Goal: Task Accomplishment & Management: Manage account settings

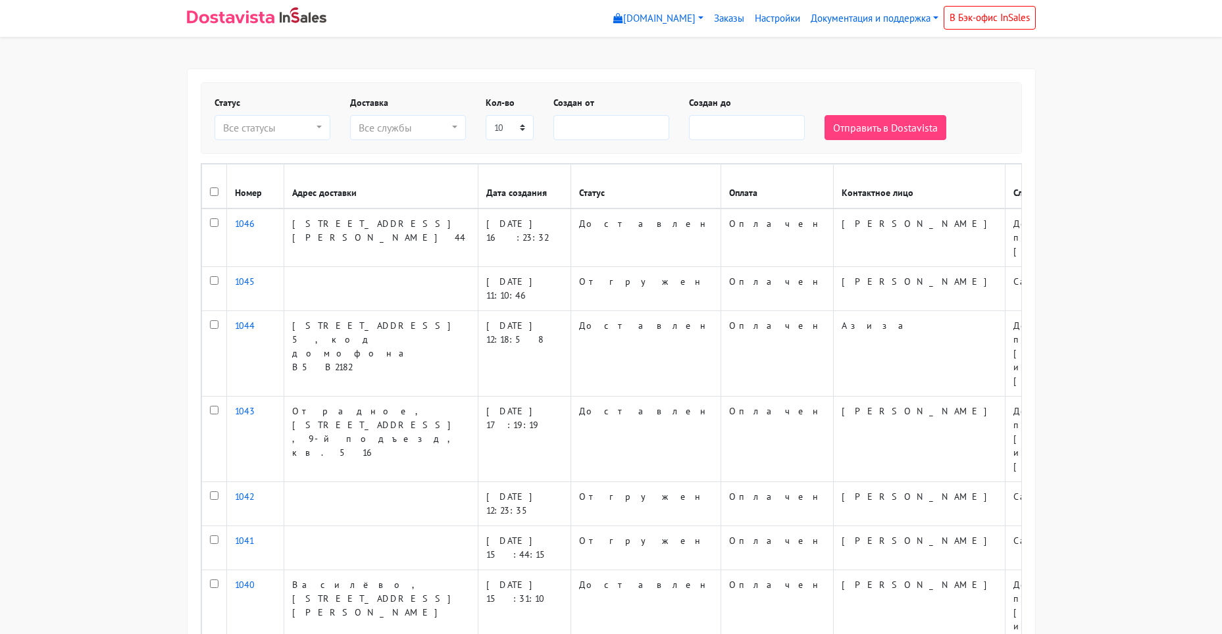
select select
click at [765, 16] on link "Настройки" at bounding box center [778, 19] width 56 height 26
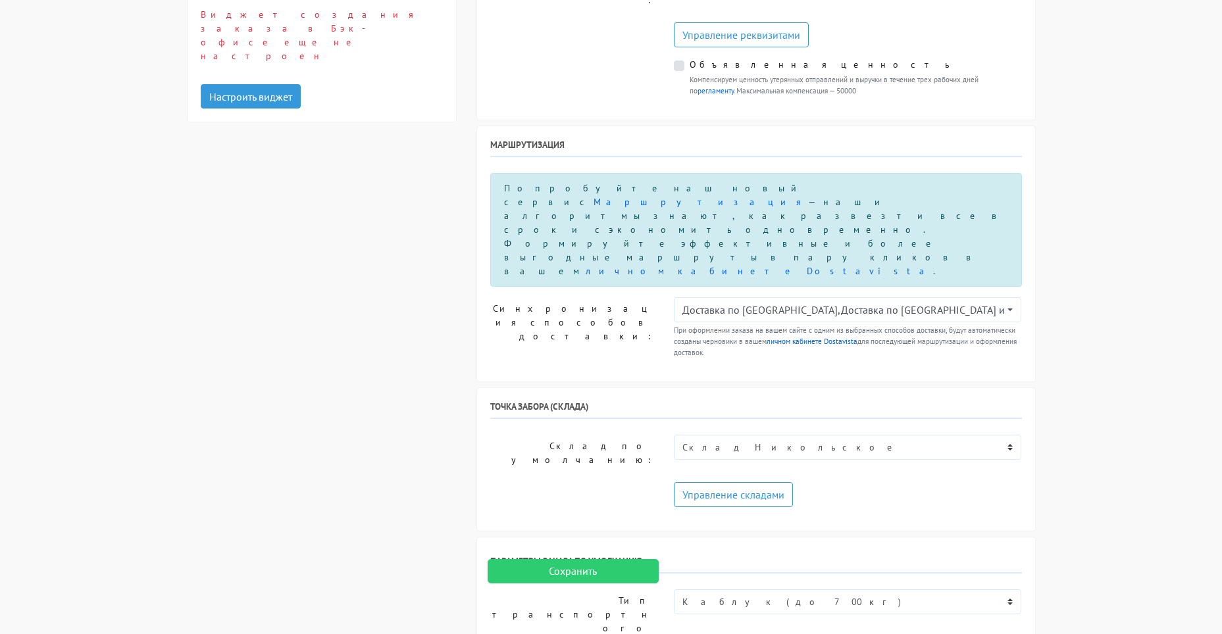
scroll to position [790, 0]
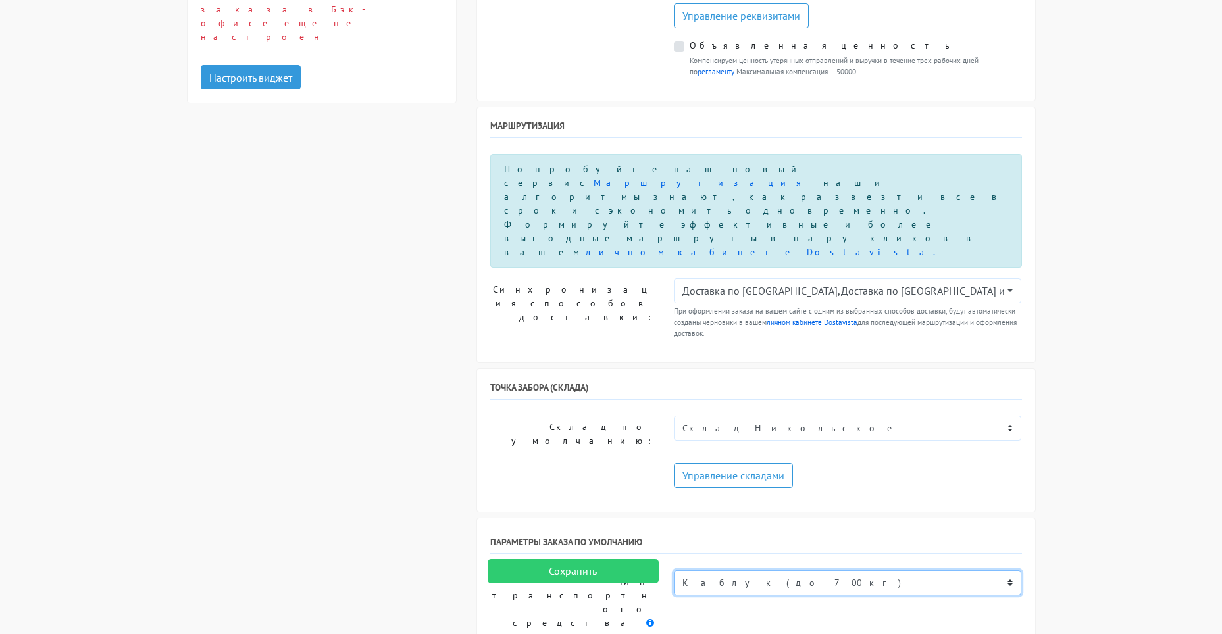
click at [1008, 571] on select "Пеший курьер Легковой автомобиль Каблук (до 700 кг) Микроавтобус / портер (до […" at bounding box center [848, 583] width 348 height 25
click at [1088, 245] on body "[DOMAIN_NAME] [DOMAIN_NAME] [DOMAIN_NAME] Выйти Заказы" at bounding box center [611, 524] width 1222 height 2628
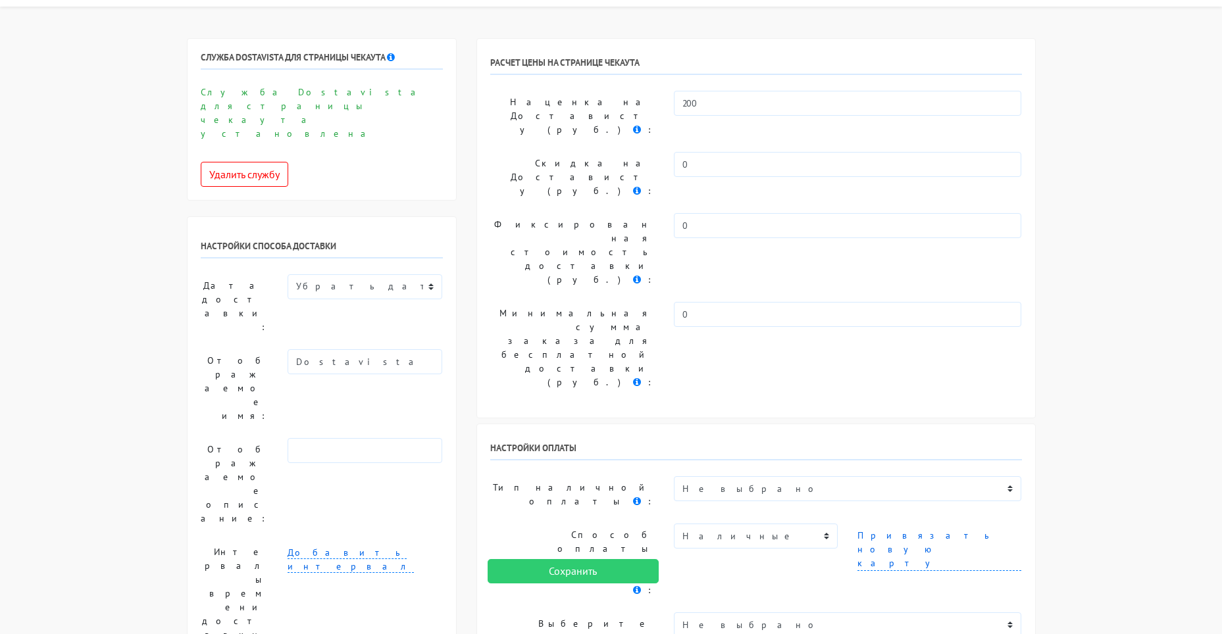
scroll to position [0, 0]
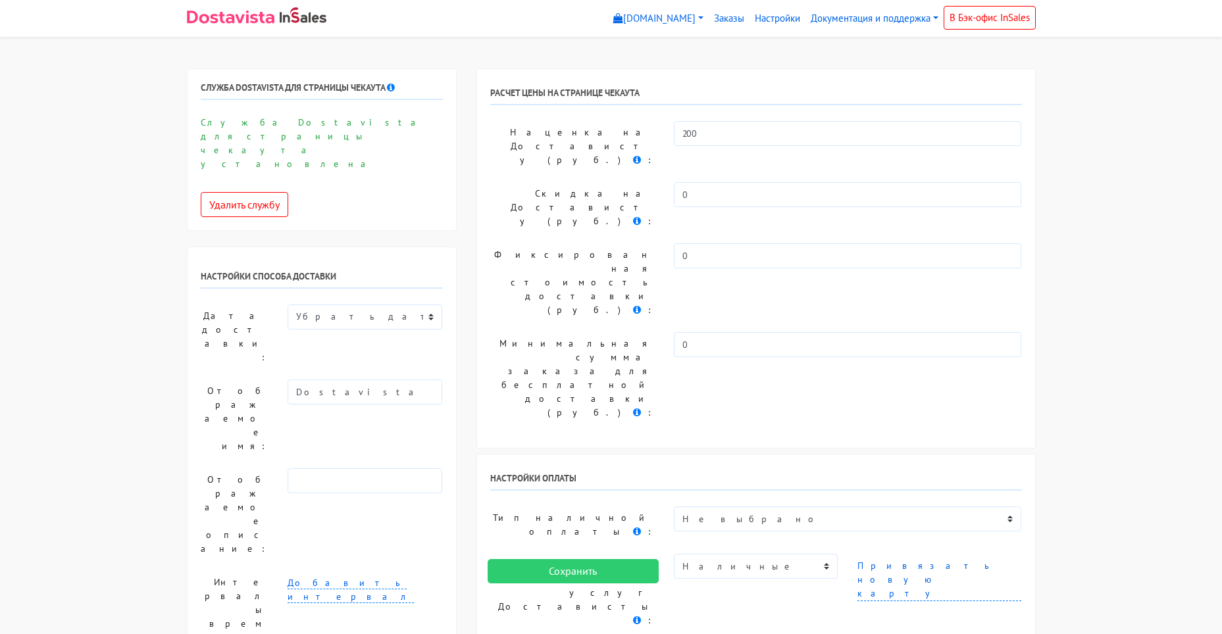
click at [988, 507] on select "Не выбрано Онлайн оплата Безналичный расчет Выставление счета для юр. лиц в [GE…" at bounding box center [848, 519] width 348 height 25
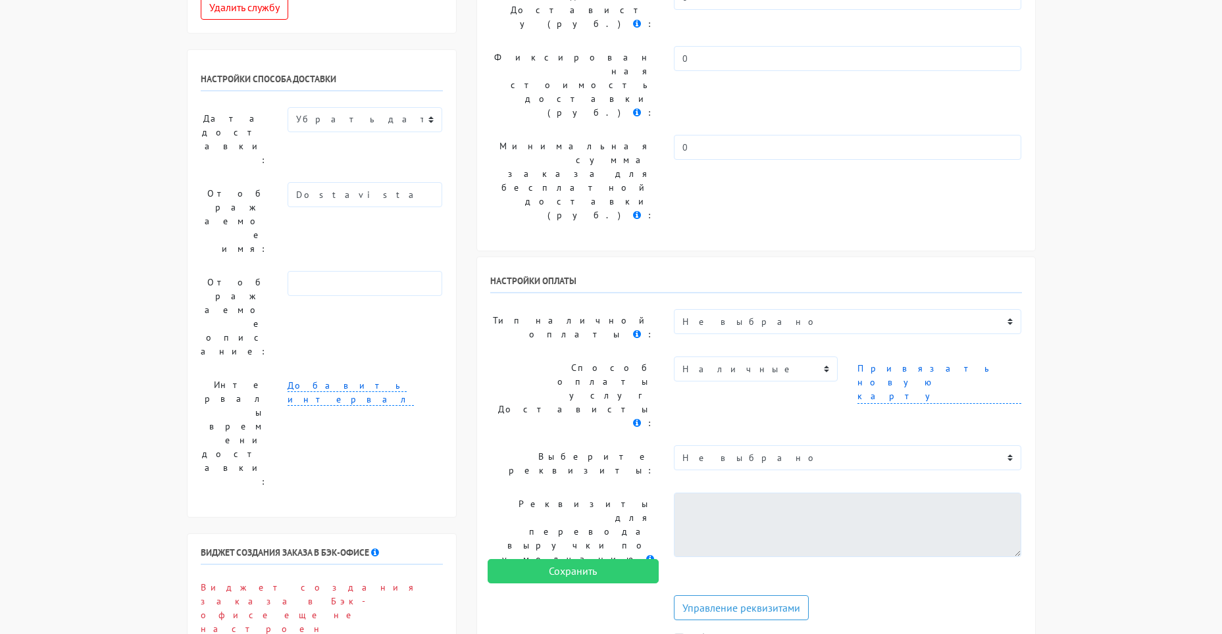
scroll to position [395, 0]
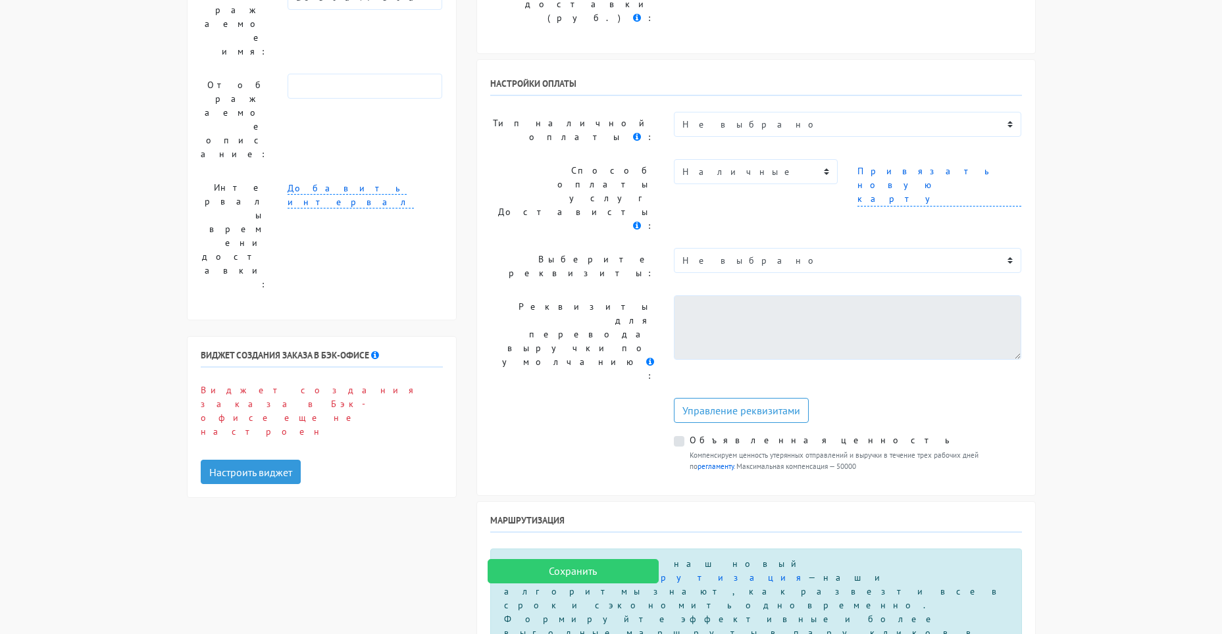
click at [584, 566] on input "Сохранить" at bounding box center [573, 571] width 171 height 25
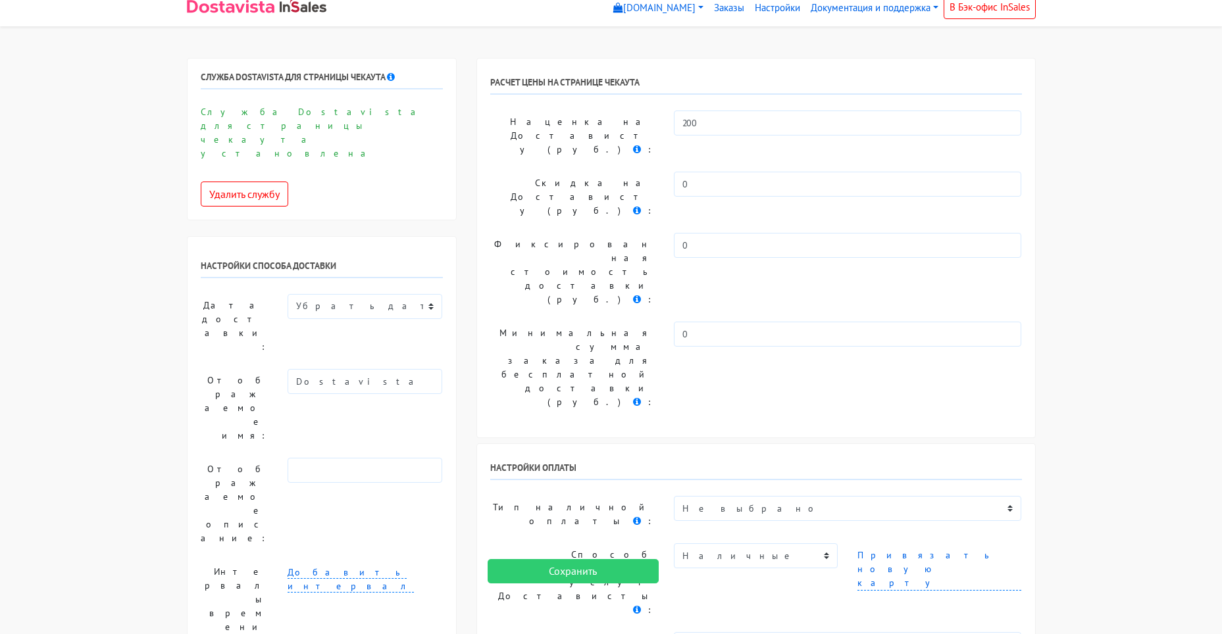
scroll to position [0, 0]
